Goal: Navigation & Orientation: Find specific page/section

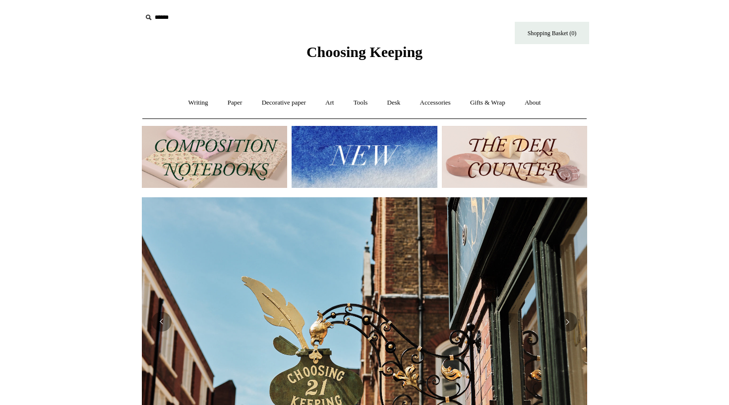
scroll to position [0, 446]
click at [187, 107] on link "Writing +" at bounding box center [199, 103] width 38 height 26
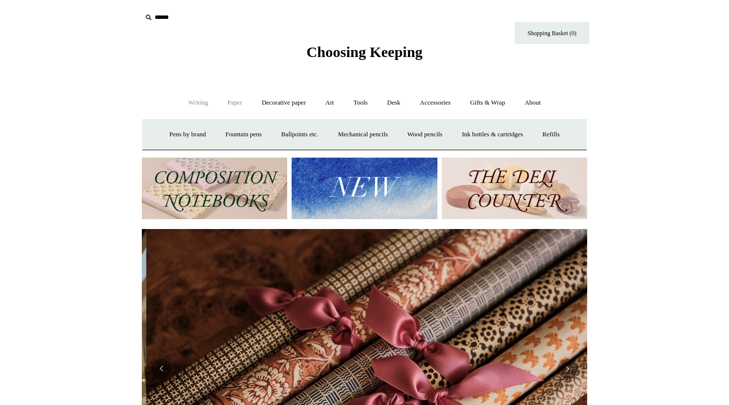
scroll to position [0, 891]
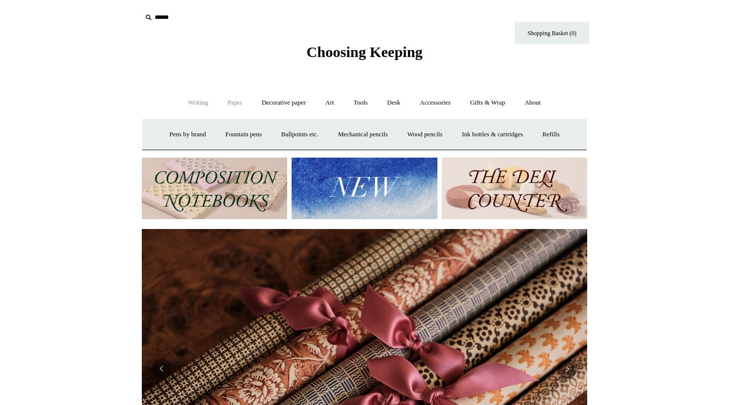
click at [224, 101] on link "Paper +" at bounding box center [235, 103] width 33 height 26
click at [417, 136] on link "Greeting cards +" at bounding box center [405, 135] width 56 height 26
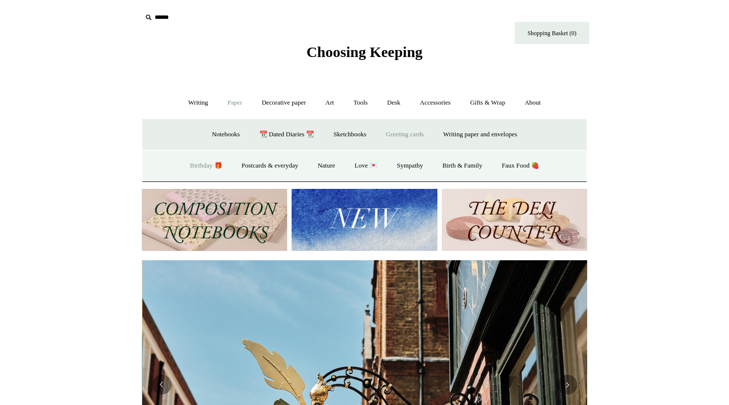
scroll to position [0, 446]
click at [198, 165] on link "Birthday 🎁" at bounding box center [206, 166] width 50 height 26
click at [321, 162] on link "Nature" at bounding box center [326, 166] width 35 height 26
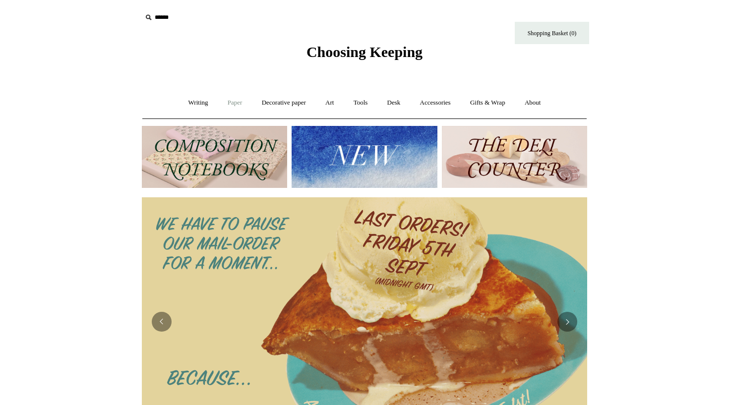
click at [230, 102] on link "Paper +" at bounding box center [235, 103] width 33 height 26
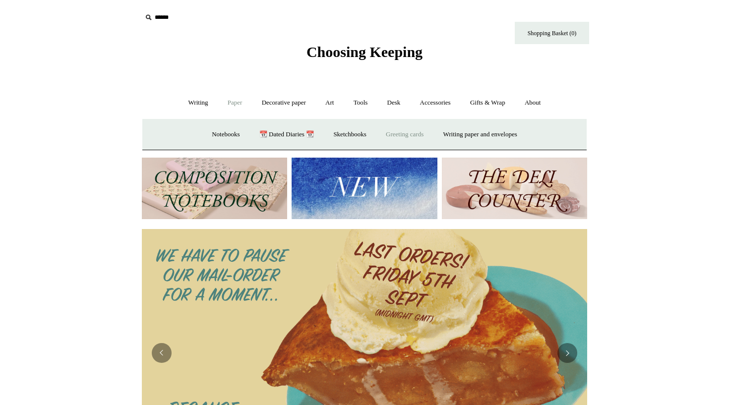
click at [400, 135] on link "Greeting cards +" at bounding box center [405, 135] width 56 height 26
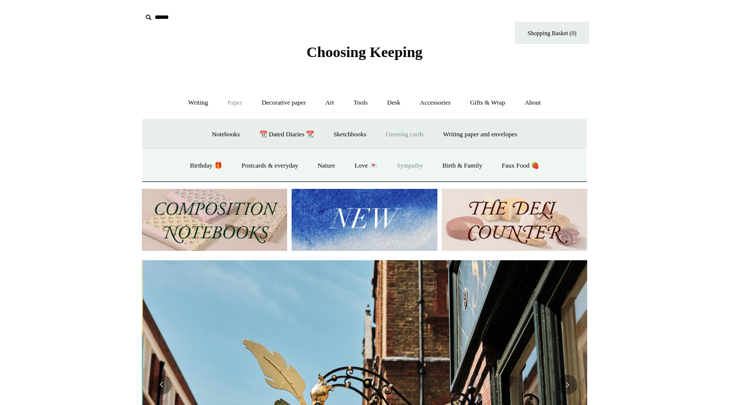
scroll to position [0, 446]
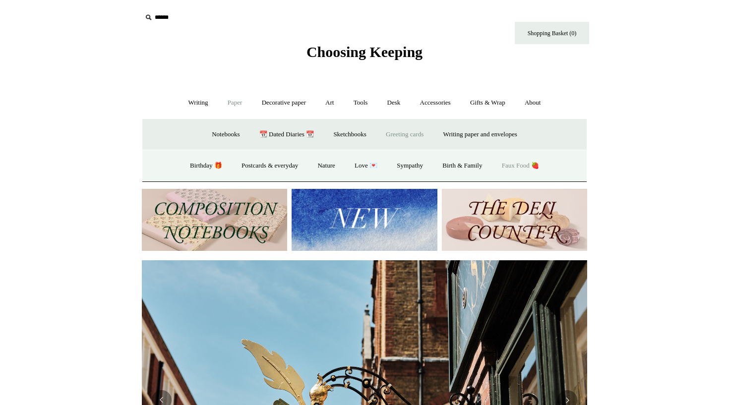
click at [522, 161] on link "Faux Food 🍓" at bounding box center [520, 166] width 55 height 26
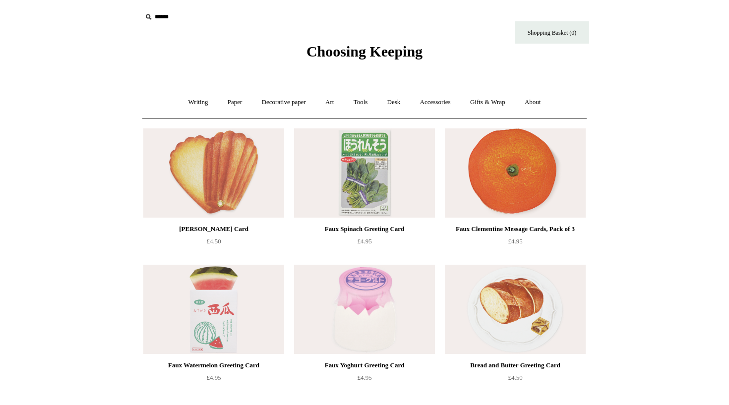
scroll to position [83, 0]
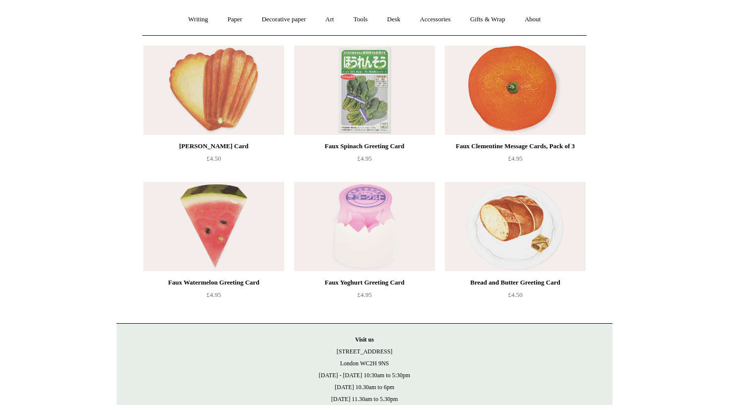
click at [478, 102] on img at bounding box center [515, 90] width 141 height 89
click at [227, 18] on link "Paper +" at bounding box center [235, 19] width 33 height 26
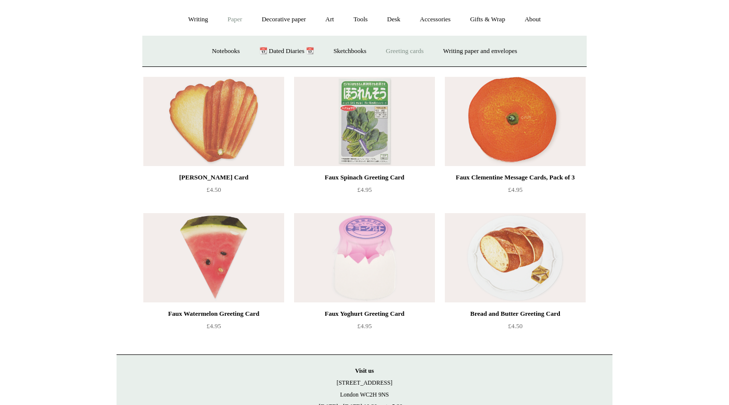
click at [414, 52] on link "Greeting cards +" at bounding box center [405, 51] width 56 height 26
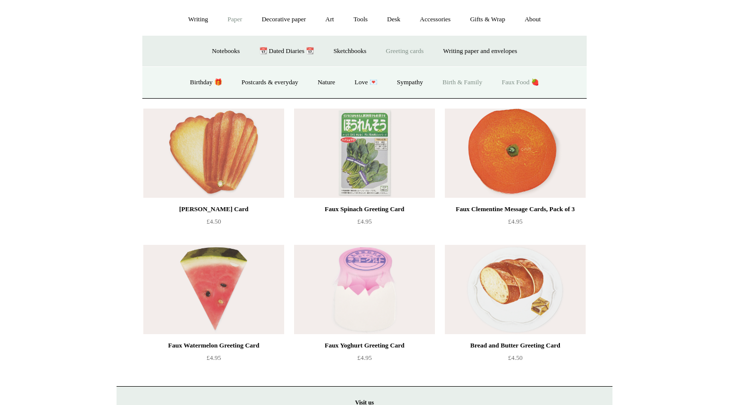
click at [468, 80] on link "Birth & Family" at bounding box center [463, 82] width 58 height 26
click at [365, 77] on link "Love 💌" at bounding box center [366, 82] width 41 height 26
click at [324, 83] on link "Nature" at bounding box center [326, 82] width 35 height 26
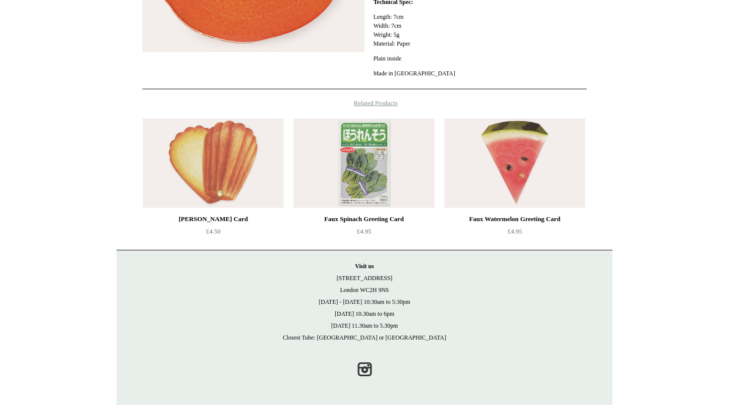
scroll to position [311, 0]
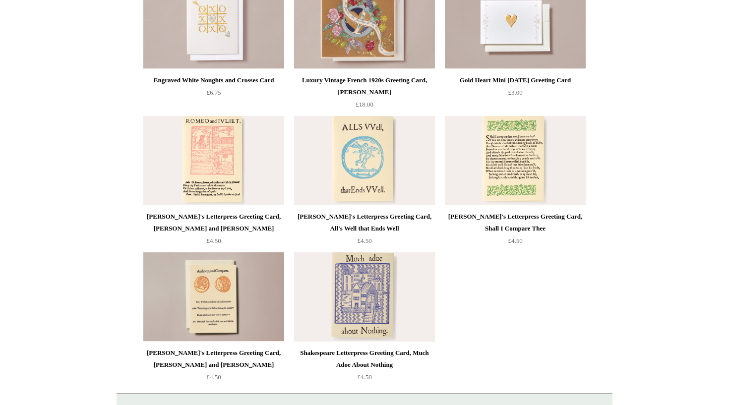
scroll to position [777, 0]
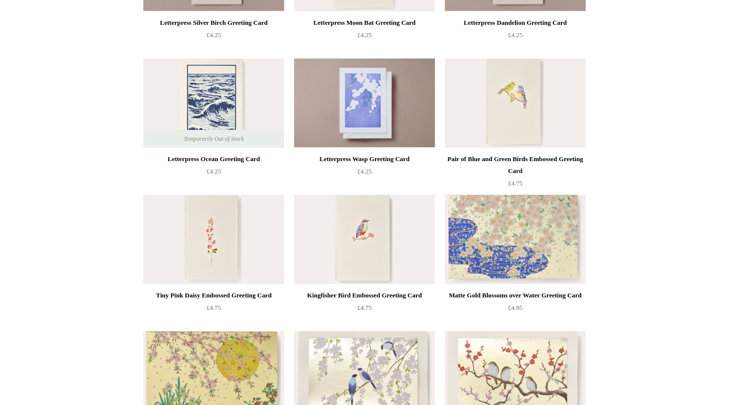
scroll to position [580, 0]
